Goal: Information Seeking & Learning: Learn about a topic

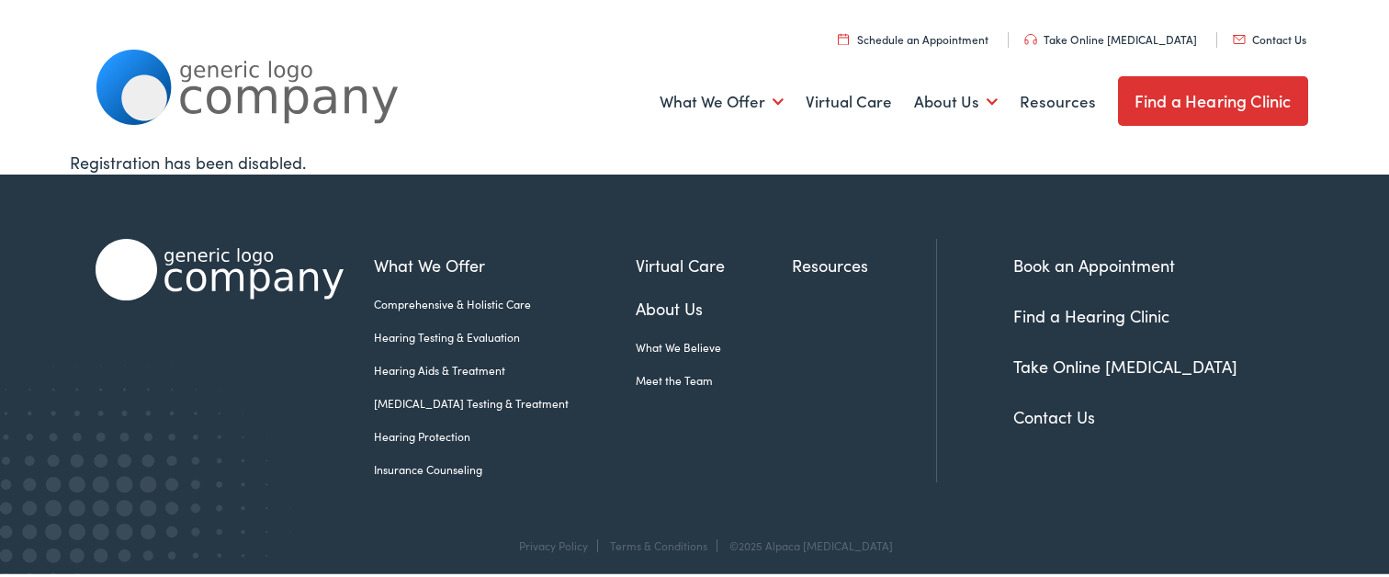
click at [378, 374] on link "Hearing Aids & Treatment" at bounding box center [506, 367] width 262 height 17
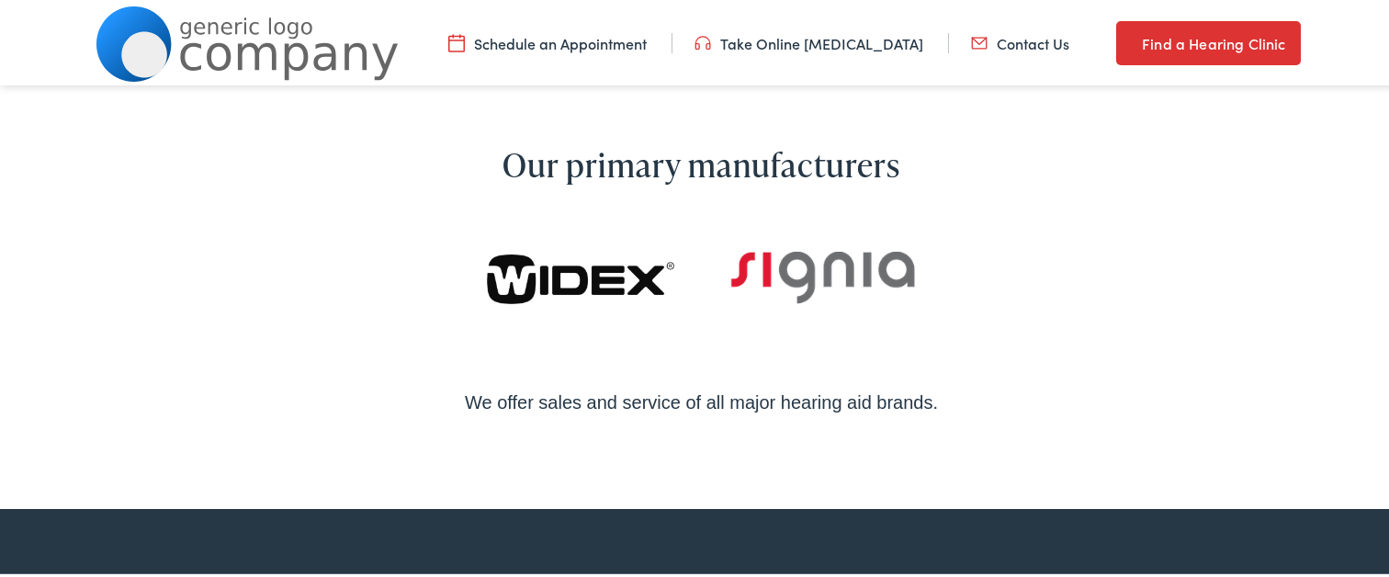
scroll to position [1102, 0]
